Goal: Task Accomplishment & Management: Manage account settings

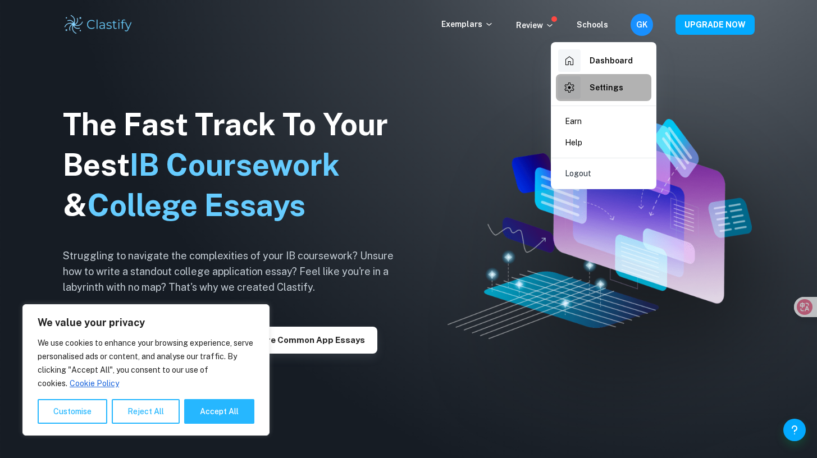
click at [612, 90] on h6 "Settings" at bounding box center [606, 87] width 34 height 12
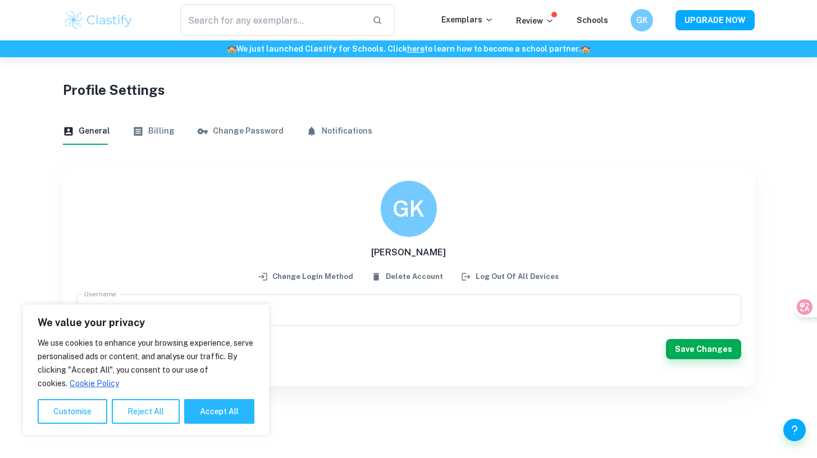
click at [154, 130] on button "Billing" at bounding box center [153, 131] width 42 height 27
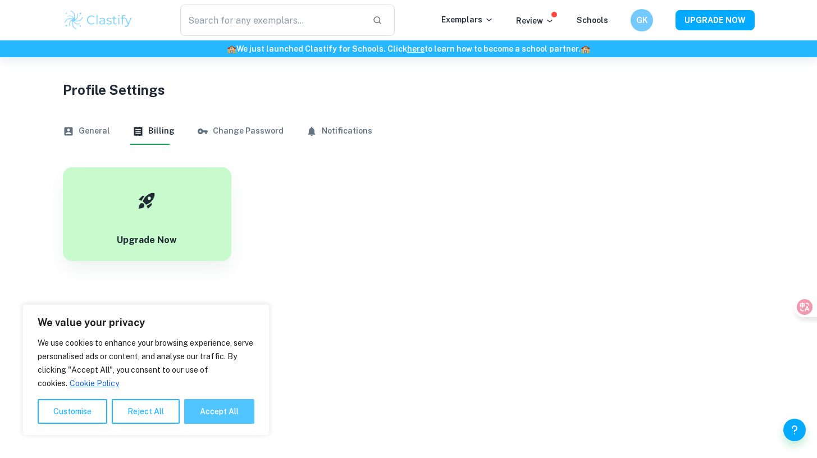
click at [198, 415] on button "Accept All" at bounding box center [219, 411] width 70 height 25
checkbox input "true"
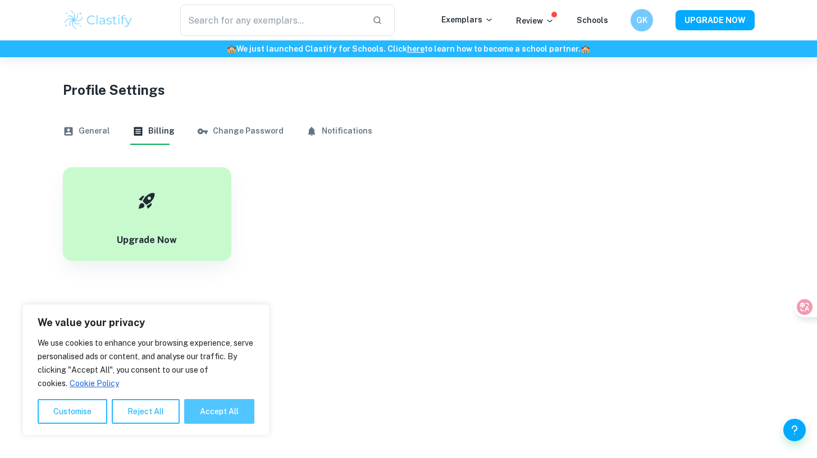
checkbox input "true"
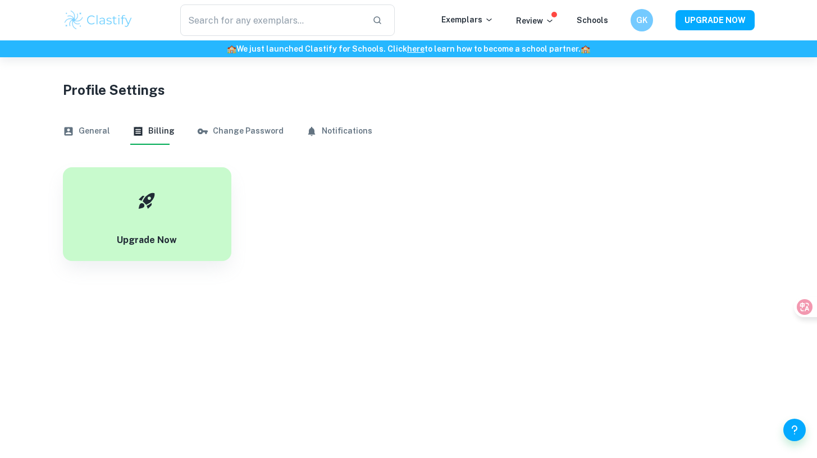
click at [630, 25] on div "Exemplars Review Schools" at bounding box center [535, 19] width 189 height 13
click at [645, 21] on h6 "GK" at bounding box center [640, 20] width 13 height 13
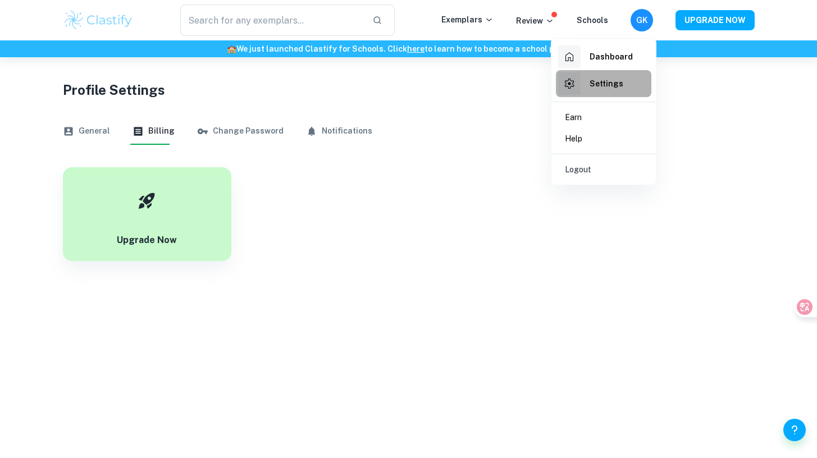
click at [594, 89] on h6 "Settings" at bounding box center [606, 83] width 34 height 12
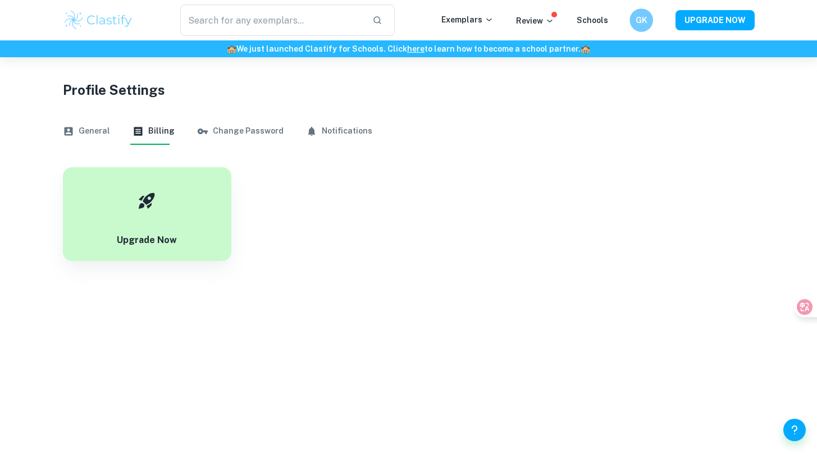
click at [644, 16] on h6 "GK" at bounding box center [640, 20] width 13 height 13
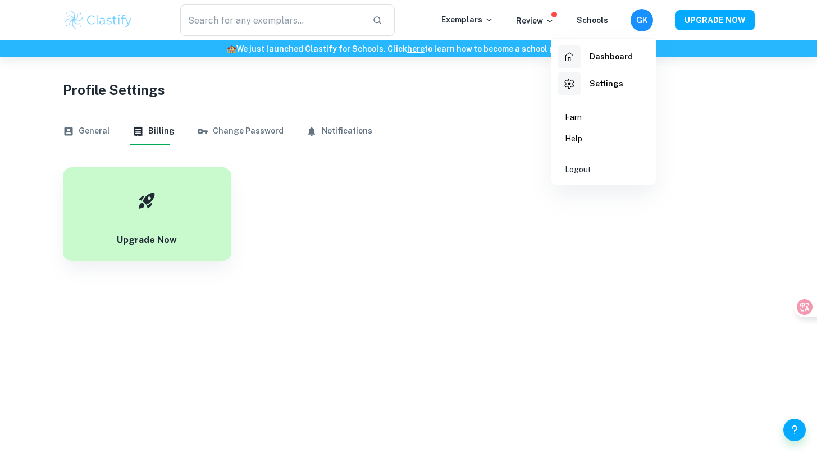
click at [611, 81] on h6 "Settings" at bounding box center [606, 83] width 34 height 12
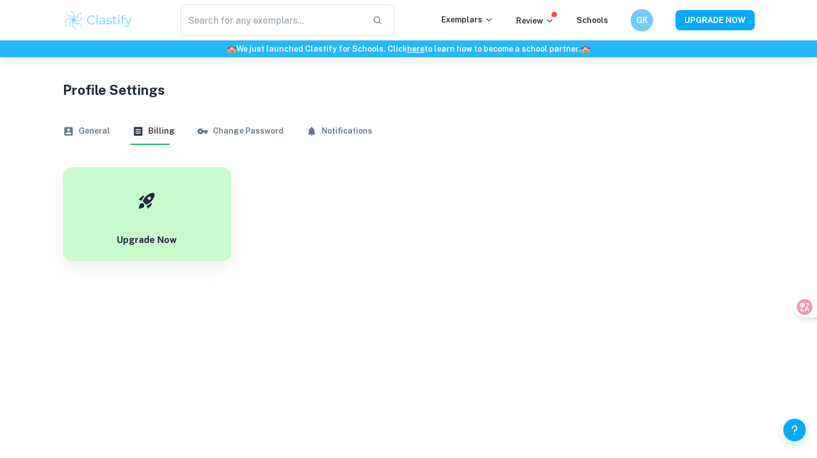
click at [81, 134] on button "General" at bounding box center [86, 131] width 47 height 27
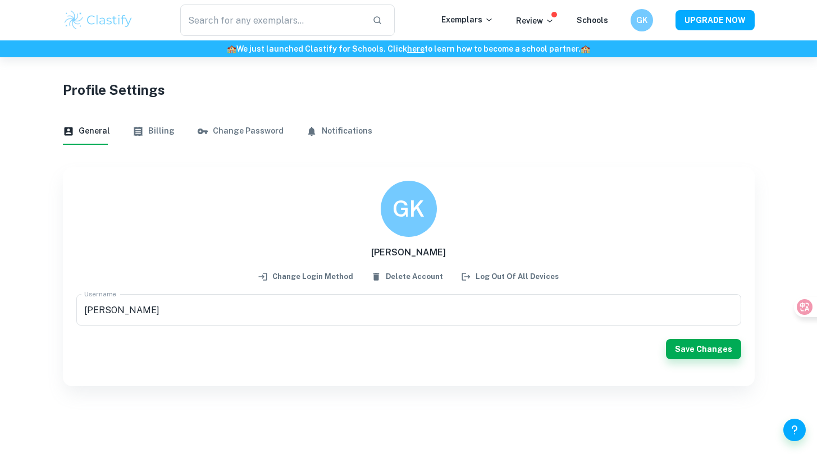
click at [160, 135] on button "Billing" at bounding box center [153, 131] width 42 height 27
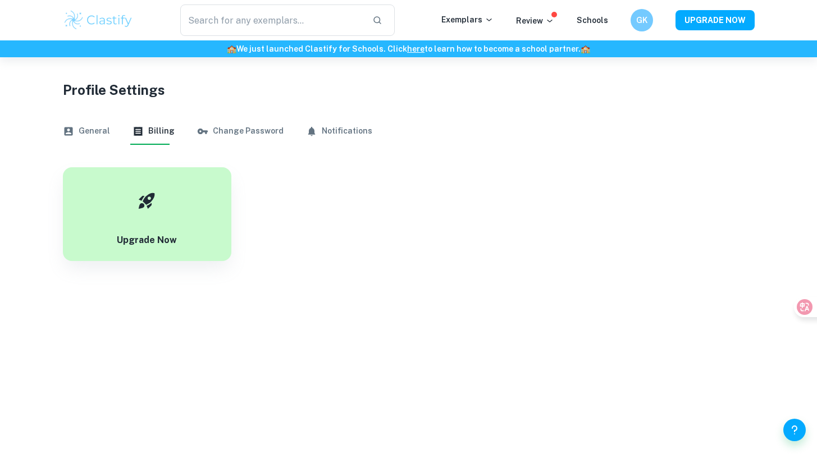
click at [326, 134] on button "Notifications" at bounding box center [339, 131] width 66 height 27
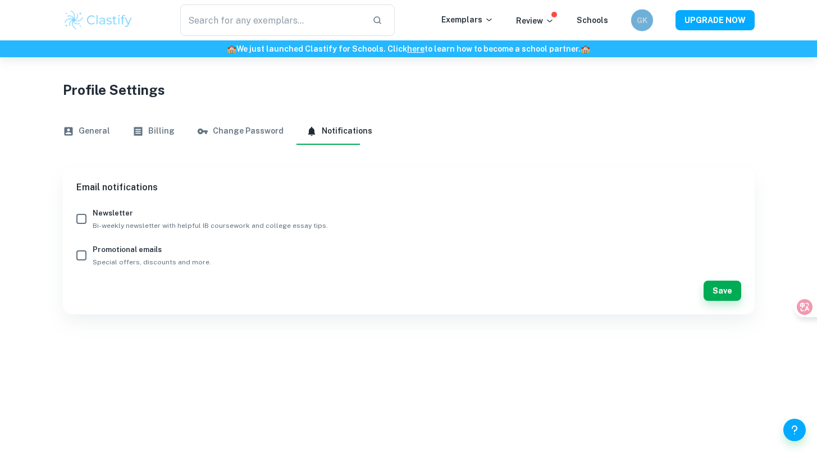
click at [636, 22] on div "GK" at bounding box center [641, 20] width 22 height 22
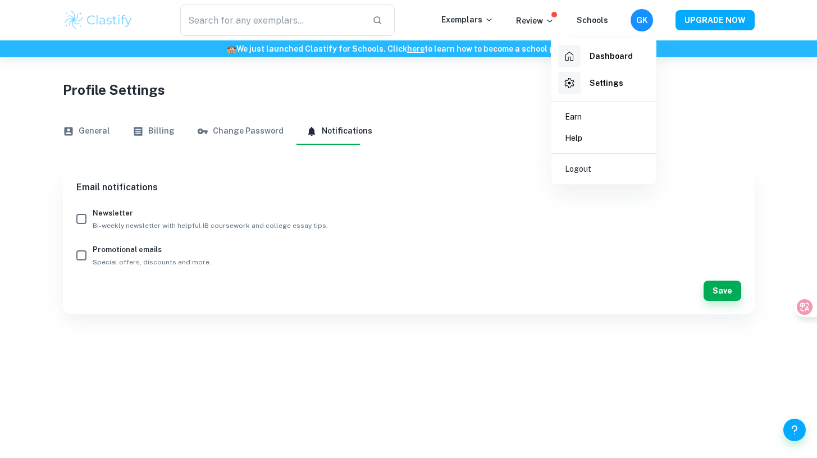
click at [605, 88] on h6 "Settings" at bounding box center [606, 83] width 34 height 12
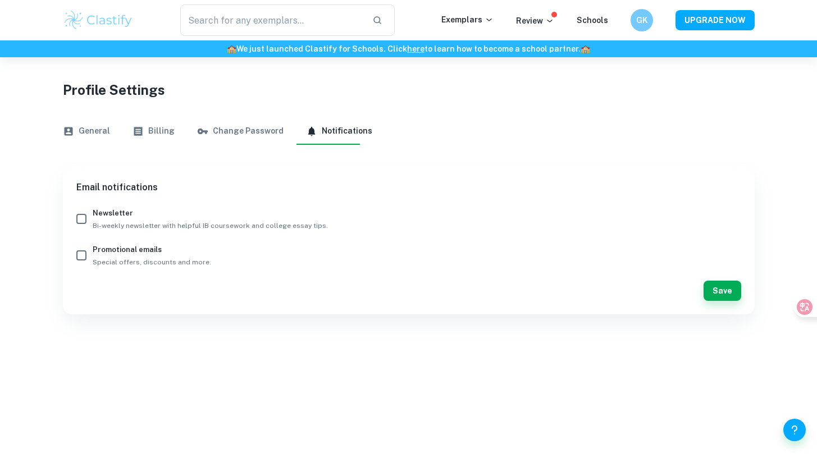
click at [229, 136] on button "Change Password" at bounding box center [240, 131] width 86 height 27
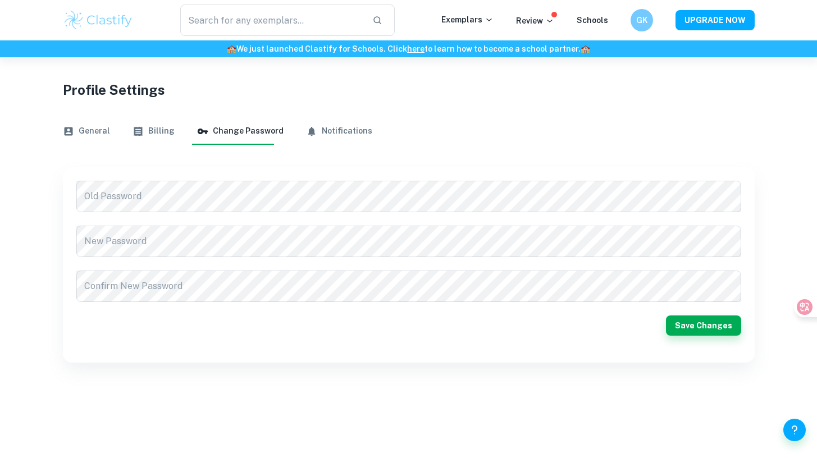
click at [140, 140] on button "Billing" at bounding box center [153, 131] width 42 height 27
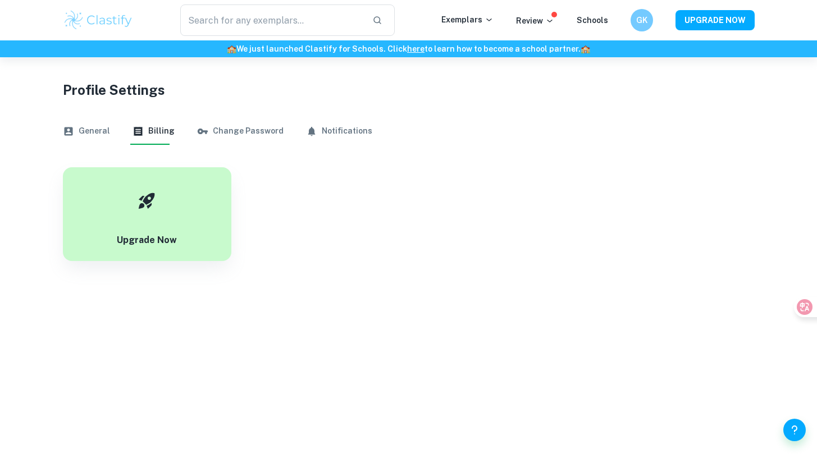
click at [75, 134] on button "General" at bounding box center [86, 131] width 47 height 27
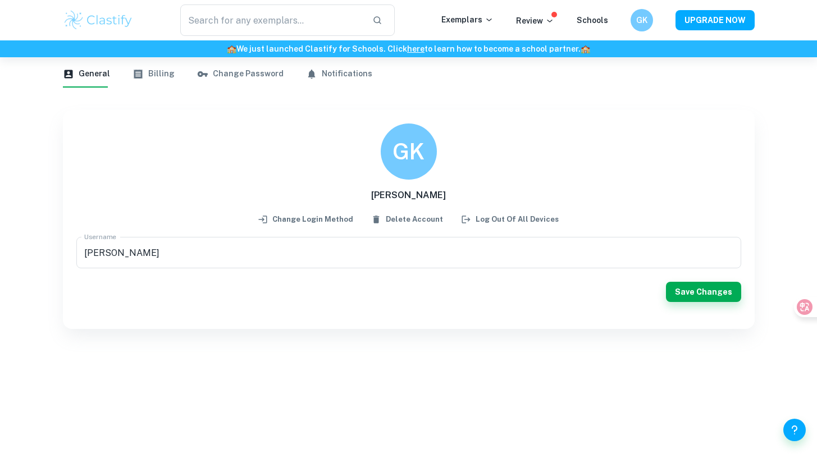
scroll to position [57, 0]
click at [643, 27] on div "GK" at bounding box center [641, 20] width 23 height 23
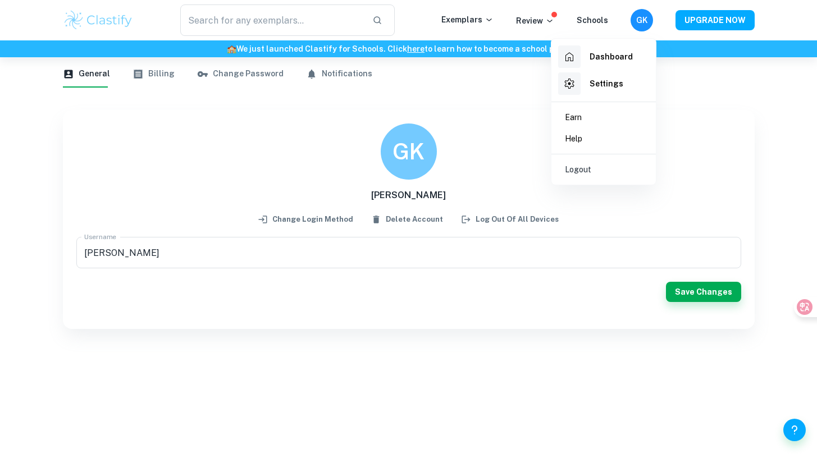
click at [605, 85] on h6 "Settings" at bounding box center [606, 83] width 34 height 12
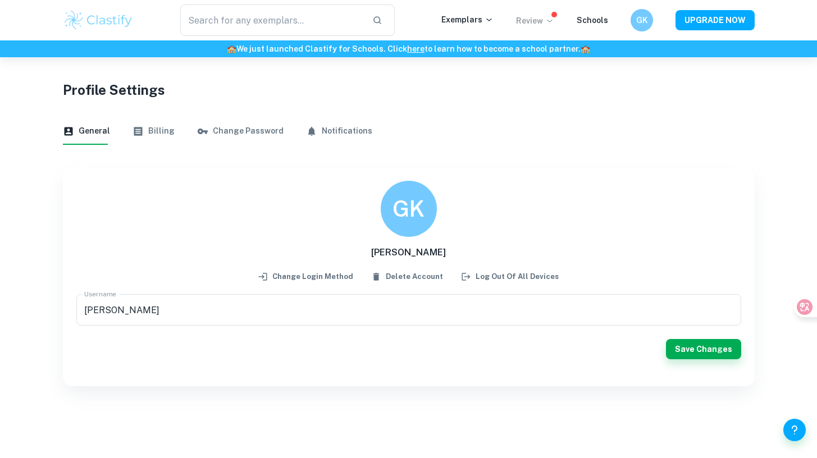
click at [548, 23] on icon at bounding box center [549, 20] width 9 height 9
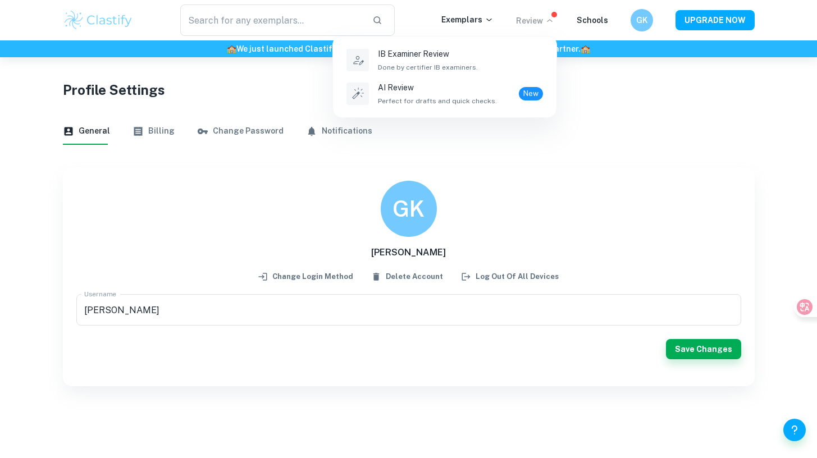
click at [486, 18] on div at bounding box center [408, 229] width 817 height 458
